Goal: Transaction & Acquisition: Purchase product/service

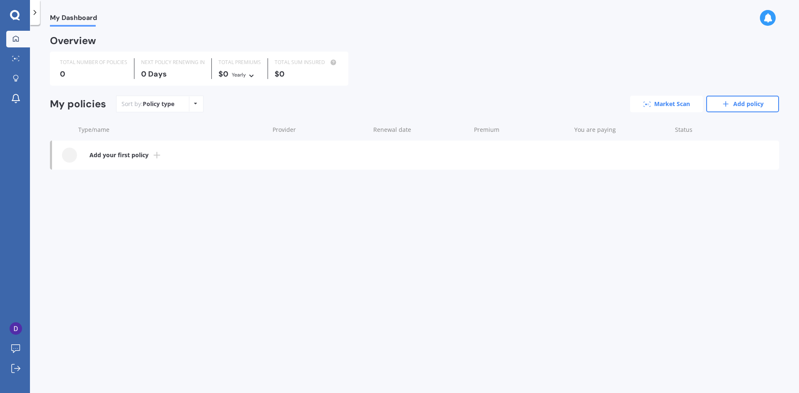
click at [675, 105] on link "Market Scan" at bounding box center [666, 104] width 73 height 17
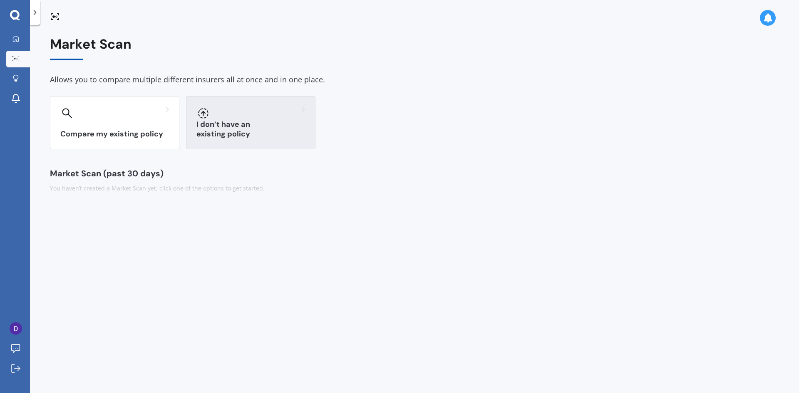
click at [228, 144] on div "I don’t have an existing policy" at bounding box center [250, 122] width 129 height 53
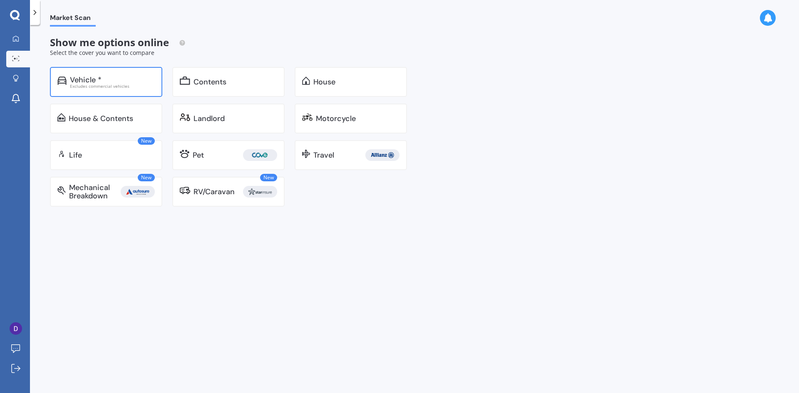
click at [95, 79] on div "Vehicle *" at bounding box center [86, 80] width 32 height 8
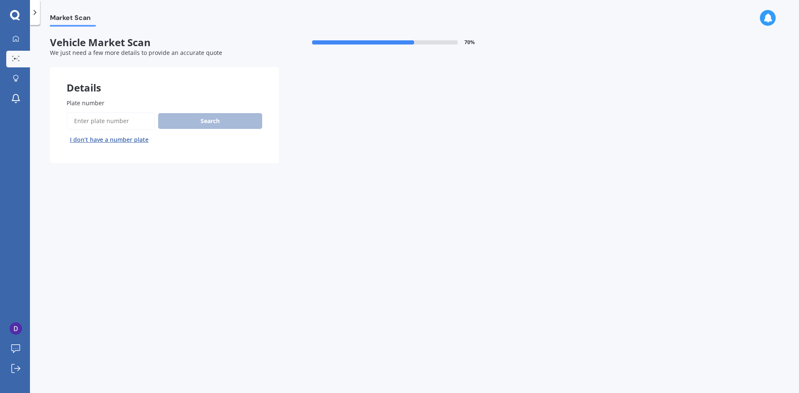
click at [119, 123] on input "Plate number" at bounding box center [111, 120] width 88 height 17
type input "QFB979"
click at [202, 125] on button "Search" at bounding box center [210, 121] width 104 height 16
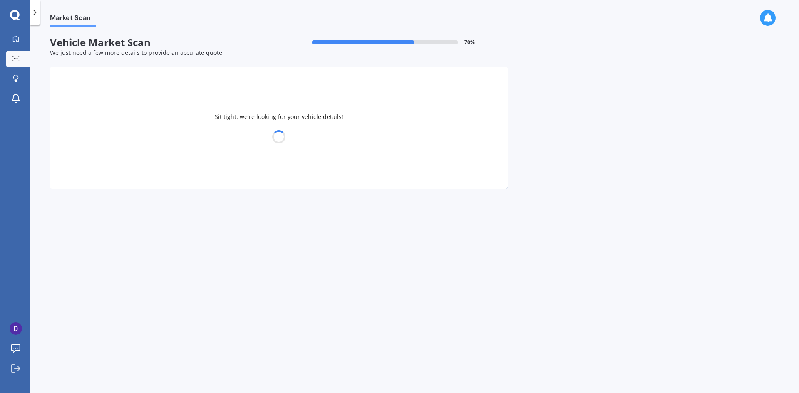
select select "TESLA"
select select "Y"
select select "03"
select select "06"
select select "1985"
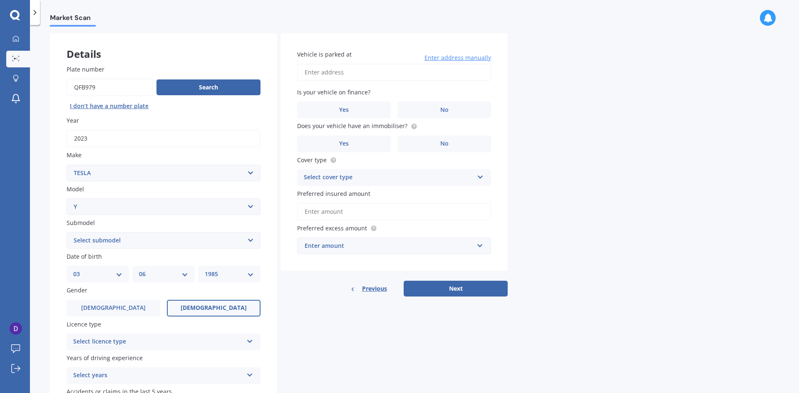
scroll to position [97, 0]
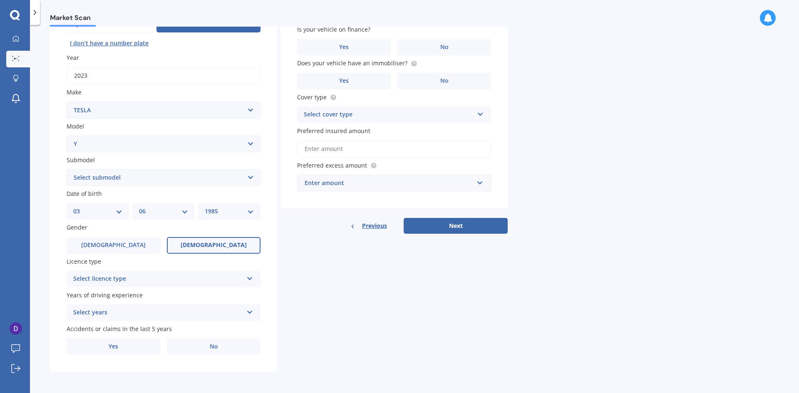
click at [189, 284] on div "Select licence type" at bounding box center [158, 279] width 170 height 10
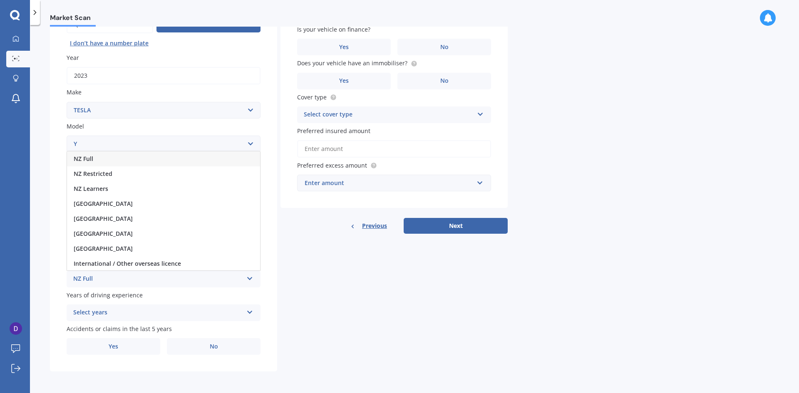
click at [112, 162] on div "NZ Full" at bounding box center [163, 158] width 193 height 15
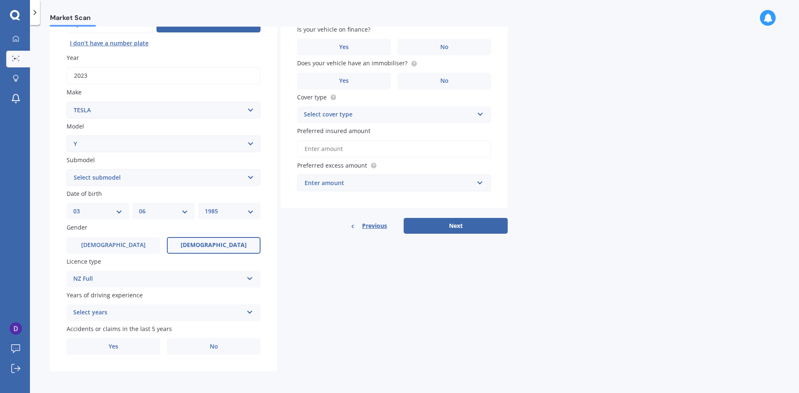
click at [136, 178] on select "Select submodel EV" at bounding box center [164, 177] width 194 height 17
select select "EV"
click at [67, 169] on select "Select submodel EV" at bounding box center [164, 177] width 194 height 17
click at [149, 313] on div "Select years" at bounding box center [158, 313] width 170 height 10
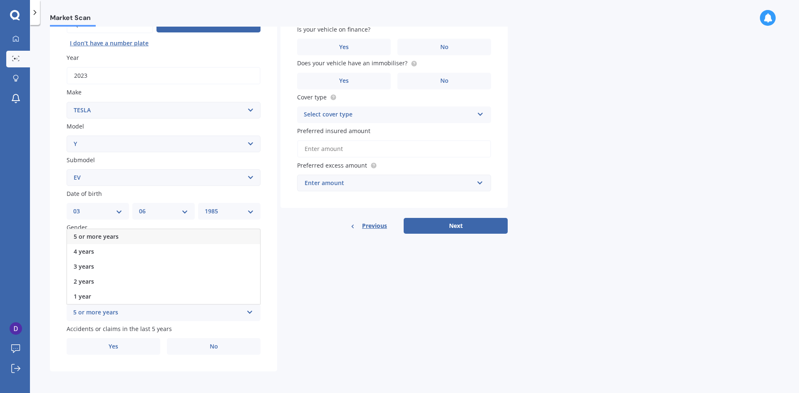
click at [149, 233] on div "5 or more years" at bounding box center [163, 236] width 193 height 15
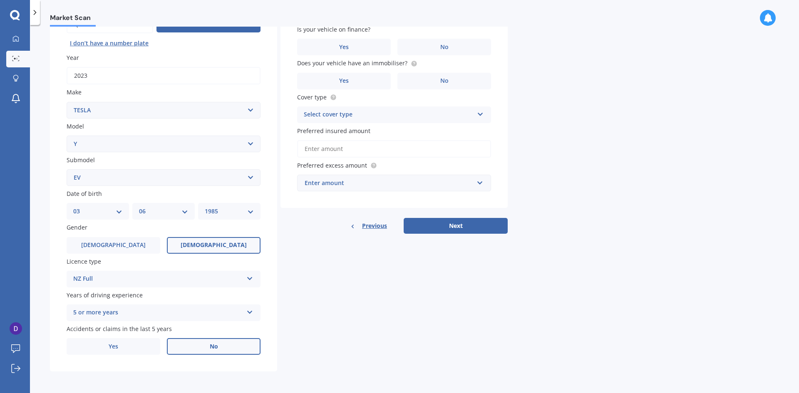
click at [205, 345] on label "No" at bounding box center [214, 346] width 94 height 17
click at [0, 0] on input "No" at bounding box center [0, 0] width 0 height 0
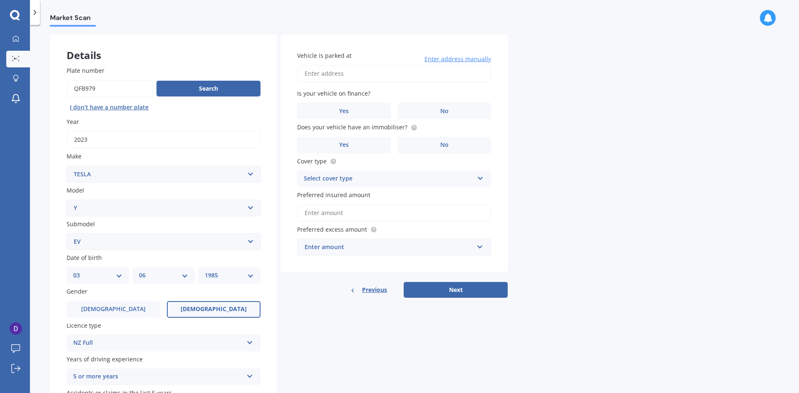
scroll to position [0, 0]
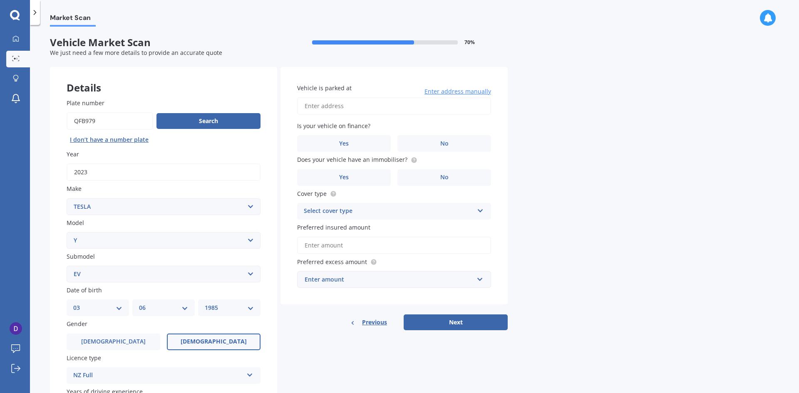
click at [383, 109] on input "Vehicle is parked at" at bounding box center [394, 105] width 194 height 17
type input "[STREET_ADDRESS]"
click at [446, 142] on span "No" at bounding box center [444, 143] width 8 height 7
click at [0, 0] on input "No" at bounding box center [0, 0] width 0 height 0
click at [458, 173] on label "No" at bounding box center [444, 177] width 94 height 17
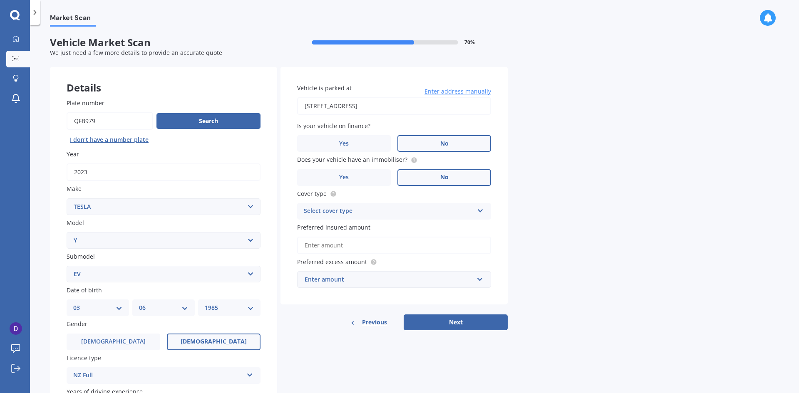
click at [0, 0] on input "No" at bounding box center [0, 0] width 0 height 0
click at [453, 212] on div "Select cover type" at bounding box center [389, 211] width 170 height 10
click at [455, 225] on div "Comprehensive" at bounding box center [393, 227] width 193 height 15
click at [462, 246] on input "Preferred insured amount" at bounding box center [394, 245] width 194 height 17
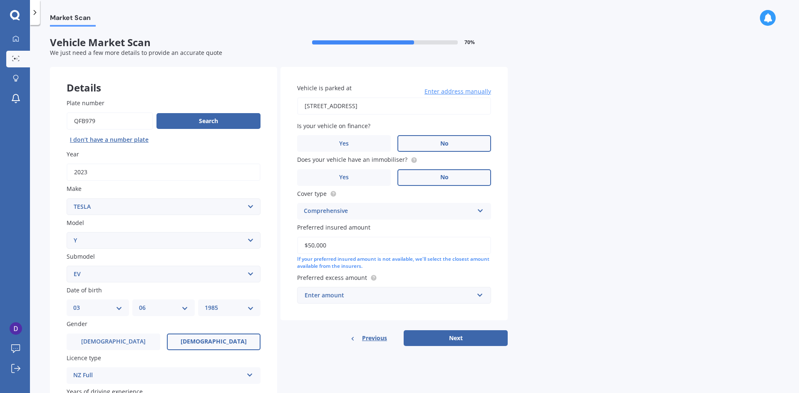
type input "$50,000"
click at [431, 296] on div "Enter amount" at bounding box center [388, 295] width 169 height 9
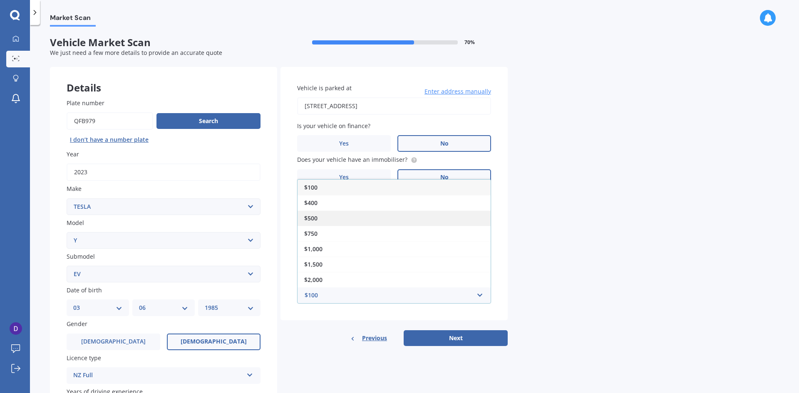
click at [386, 214] on div "$500" at bounding box center [393, 217] width 193 height 15
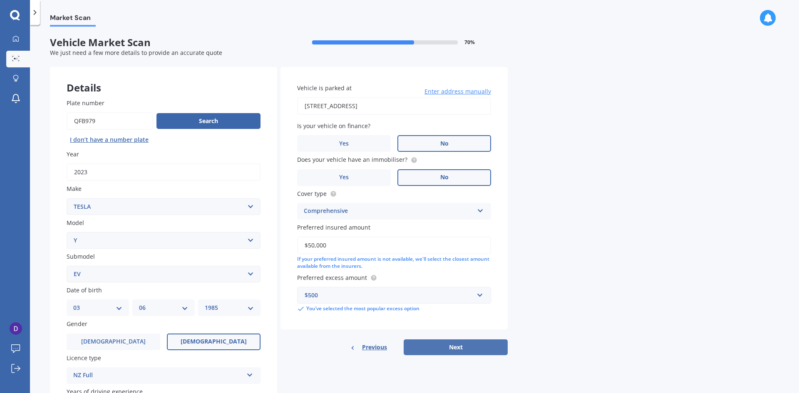
click at [436, 349] on button "Next" at bounding box center [456, 347] width 104 height 16
select select "03"
select select "06"
select select "1985"
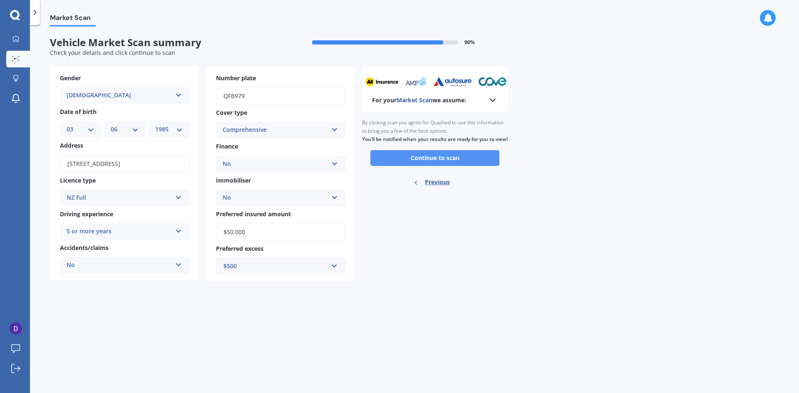
click at [473, 166] on button "Continue to scan" at bounding box center [434, 158] width 129 height 16
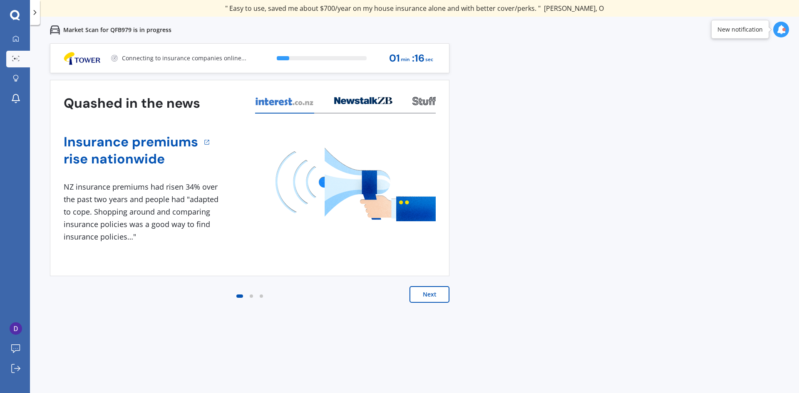
click at [436, 293] on button "Next" at bounding box center [429, 294] width 40 height 17
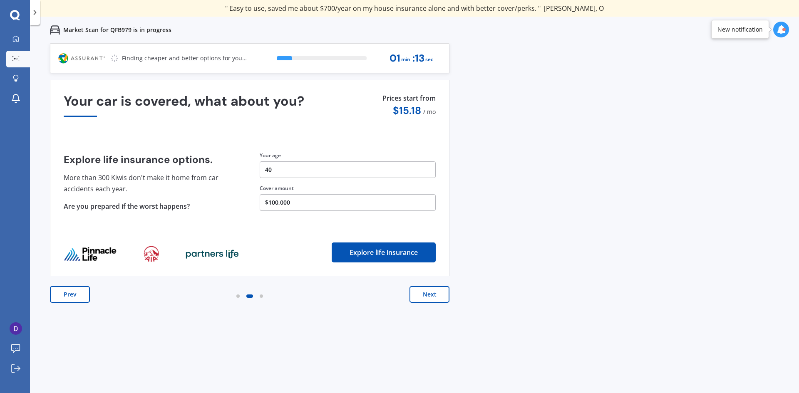
click at [436, 293] on button "Next" at bounding box center [429, 294] width 40 height 17
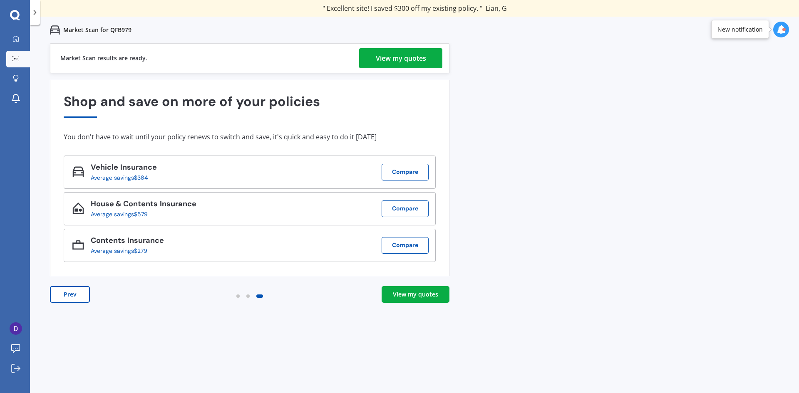
click at [396, 66] on div "View my quotes" at bounding box center [401, 58] width 50 height 20
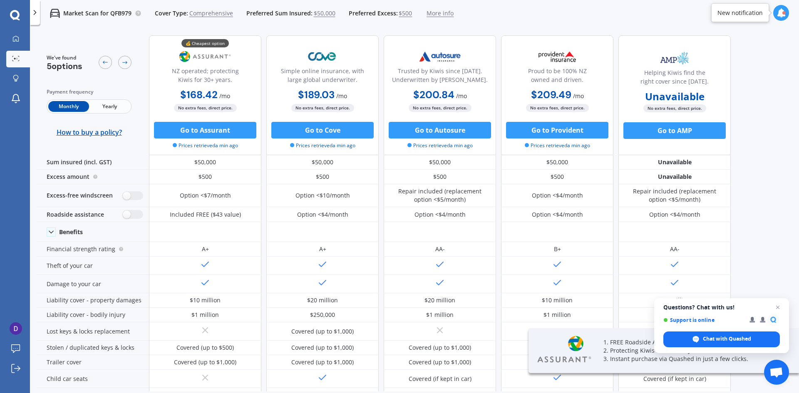
click at [112, 102] on span "Yearly" at bounding box center [109, 106] width 41 height 11
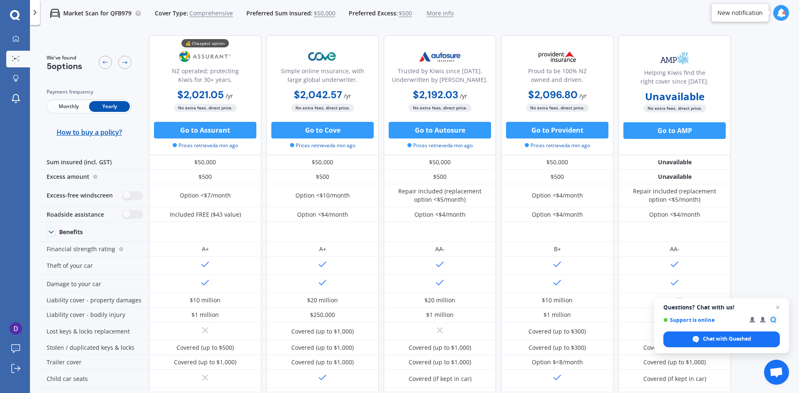
click at [68, 105] on span "Monthly" at bounding box center [68, 106] width 41 height 11
click at [116, 104] on span "Yearly" at bounding box center [109, 106] width 41 height 11
click at [76, 107] on span "Monthly" at bounding box center [68, 106] width 41 height 11
click at [402, 14] on span "$500" at bounding box center [405, 13] width 13 height 8
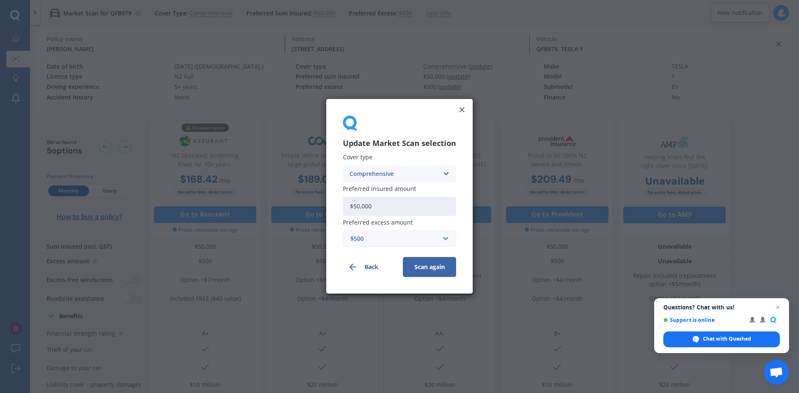
click at [375, 235] on div "$500" at bounding box center [394, 239] width 88 height 9
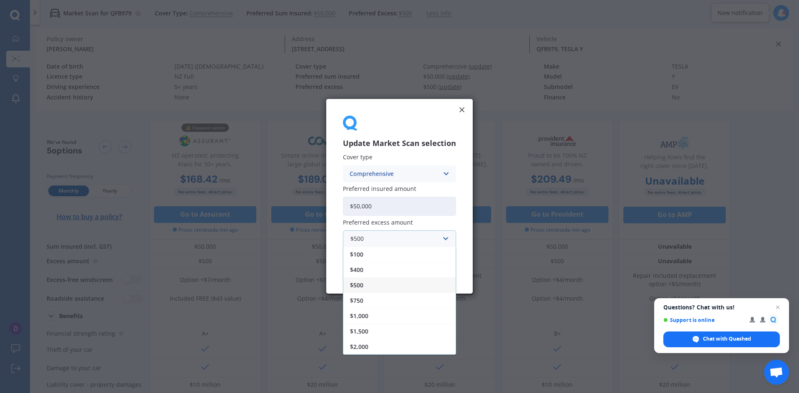
click at [358, 292] on div "$500" at bounding box center [399, 285] width 112 height 15
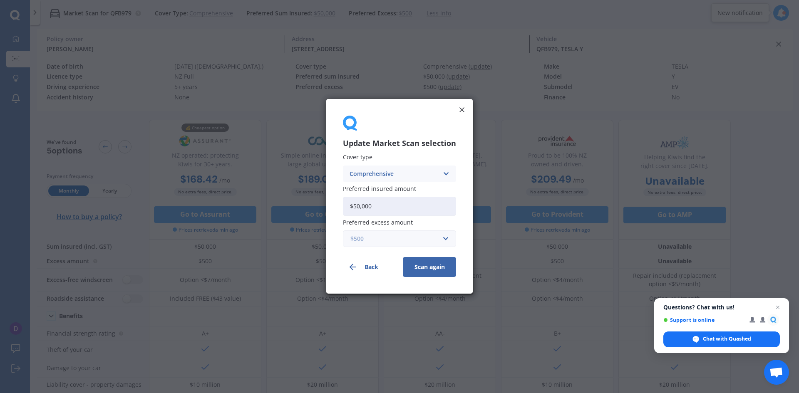
click at [371, 232] on input "text" at bounding box center [397, 239] width 106 height 16
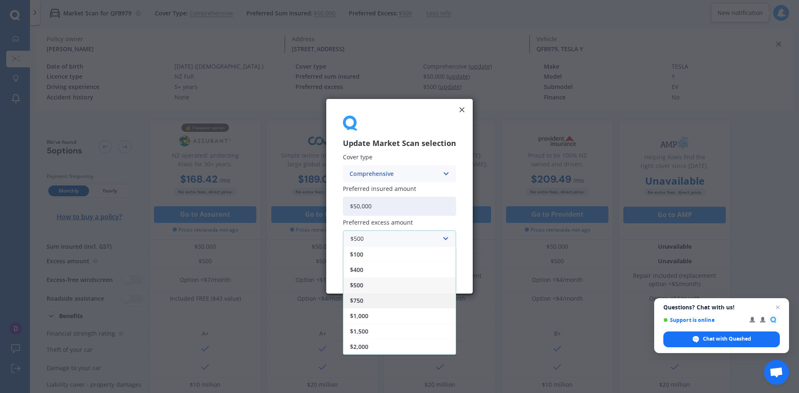
click at [361, 302] on span "$750" at bounding box center [356, 301] width 13 height 6
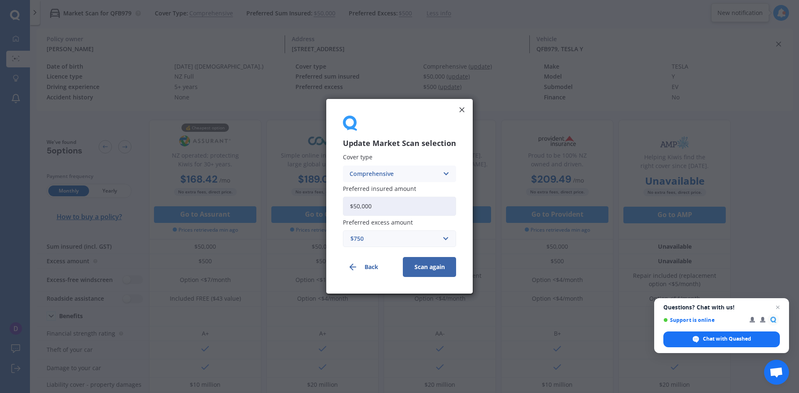
click at [416, 266] on button "Scan again" at bounding box center [429, 267] width 53 height 20
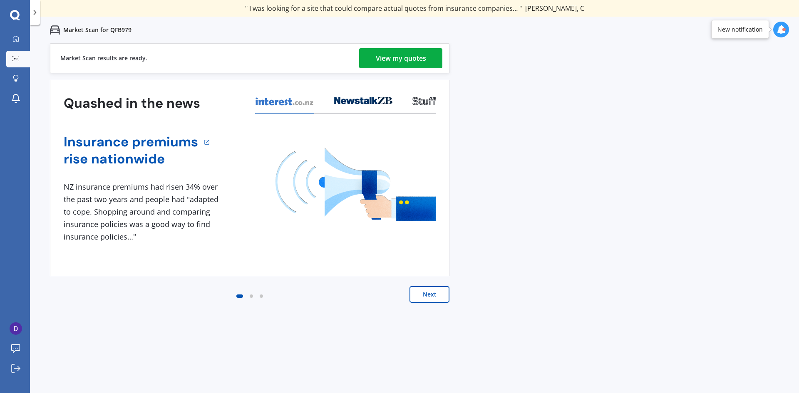
click at [366, 59] on link "View my quotes" at bounding box center [400, 58] width 83 height 20
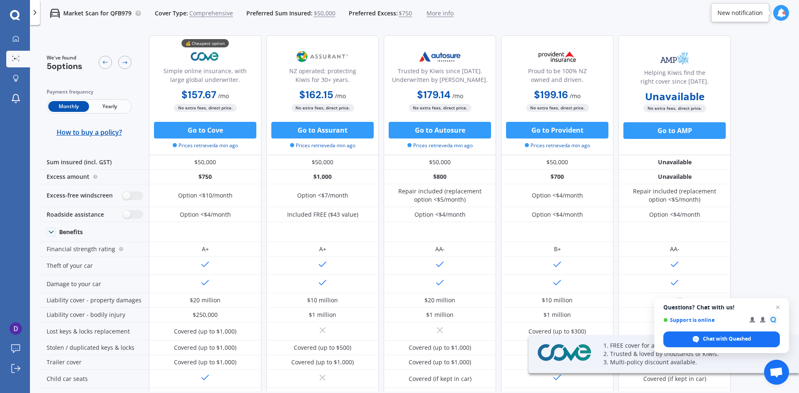
click at [113, 109] on span "Yearly" at bounding box center [109, 106] width 41 height 11
click at [70, 106] on span "Monthly" at bounding box center [68, 106] width 41 height 11
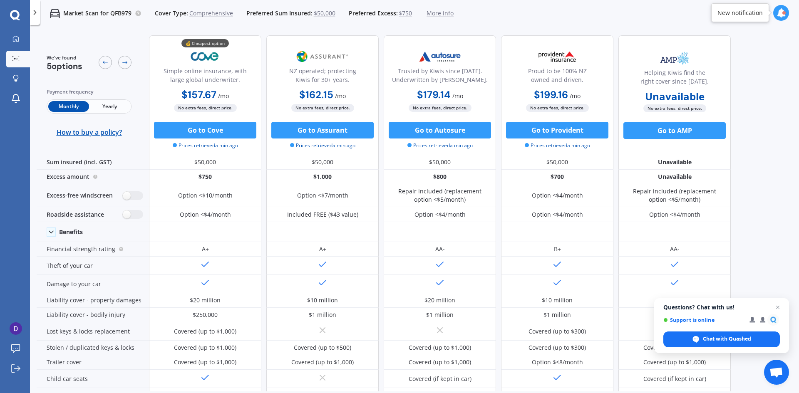
click at [107, 108] on span "Yearly" at bounding box center [109, 106] width 41 height 11
click at [69, 108] on span "Monthly" at bounding box center [68, 106] width 41 height 11
click at [101, 105] on span "Yearly" at bounding box center [109, 106] width 41 height 11
click at [77, 109] on span "Monthly" at bounding box center [68, 106] width 41 height 11
click at [108, 102] on span "Yearly" at bounding box center [109, 106] width 41 height 11
